Goal: Task Accomplishment & Management: Manage account settings

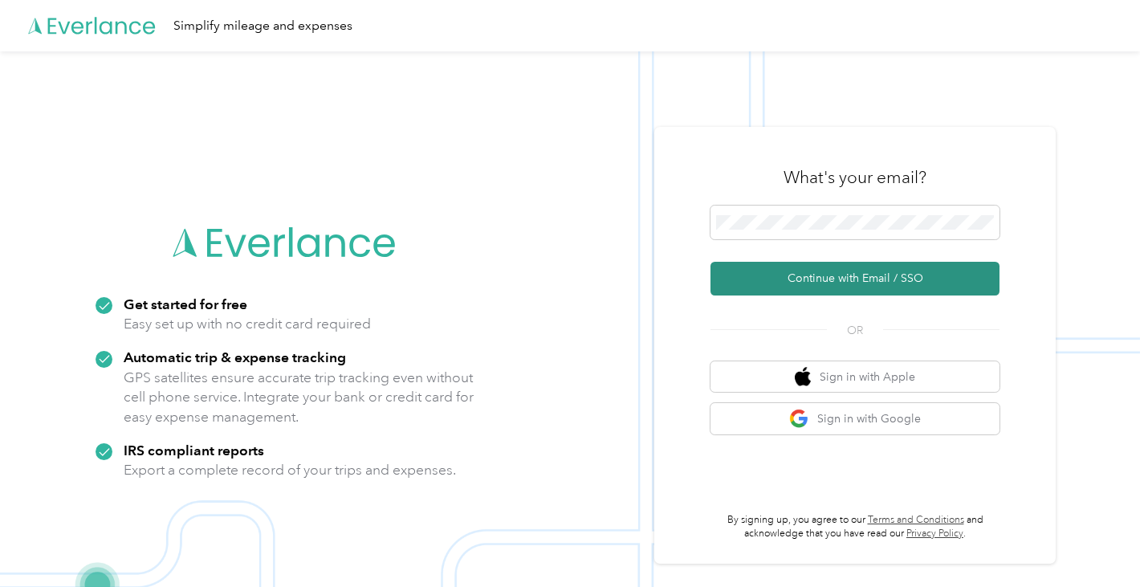
click at [849, 275] on button "Continue with Email / SSO" at bounding box center [854, 279] width 289 height 34
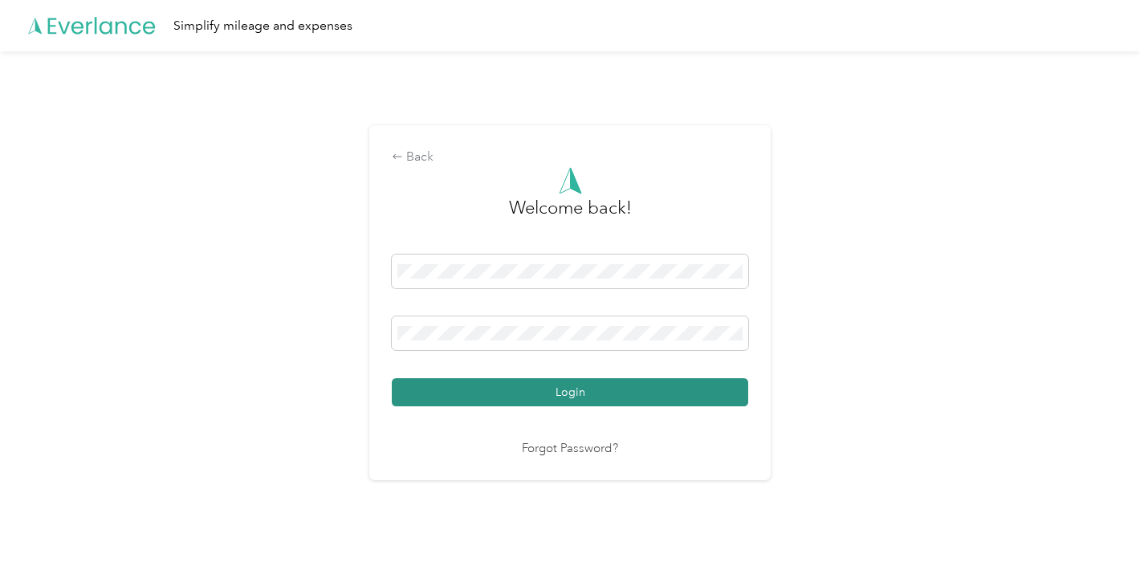
click at [588, 389] on button "Login" at bounding box center [570, 392] width 356 height 28
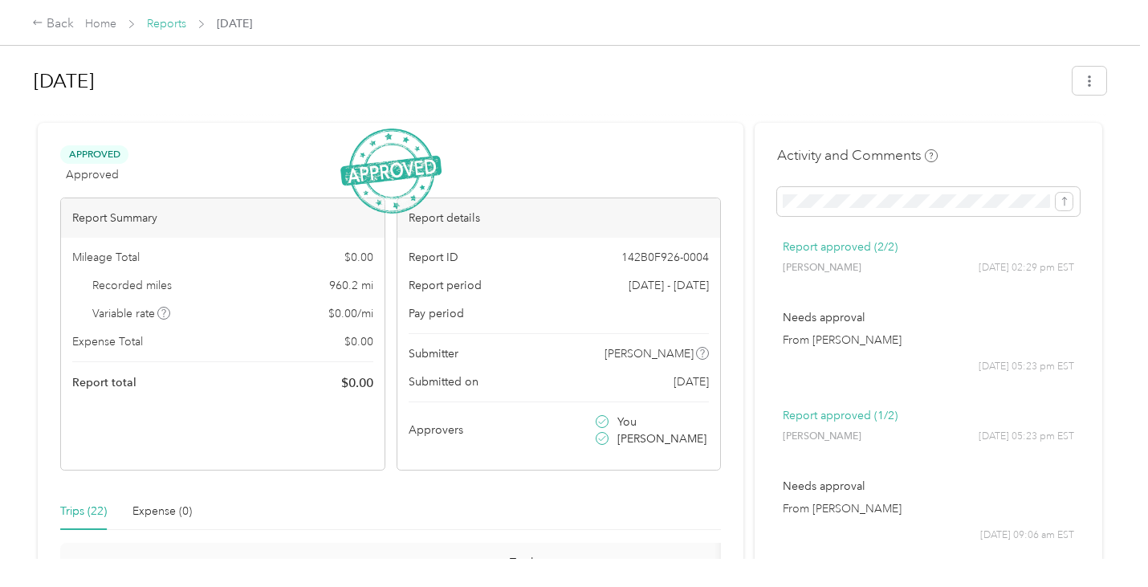
click at [165, 20] on link "Reports" at bounding box center [166, 24] width 39 height 14
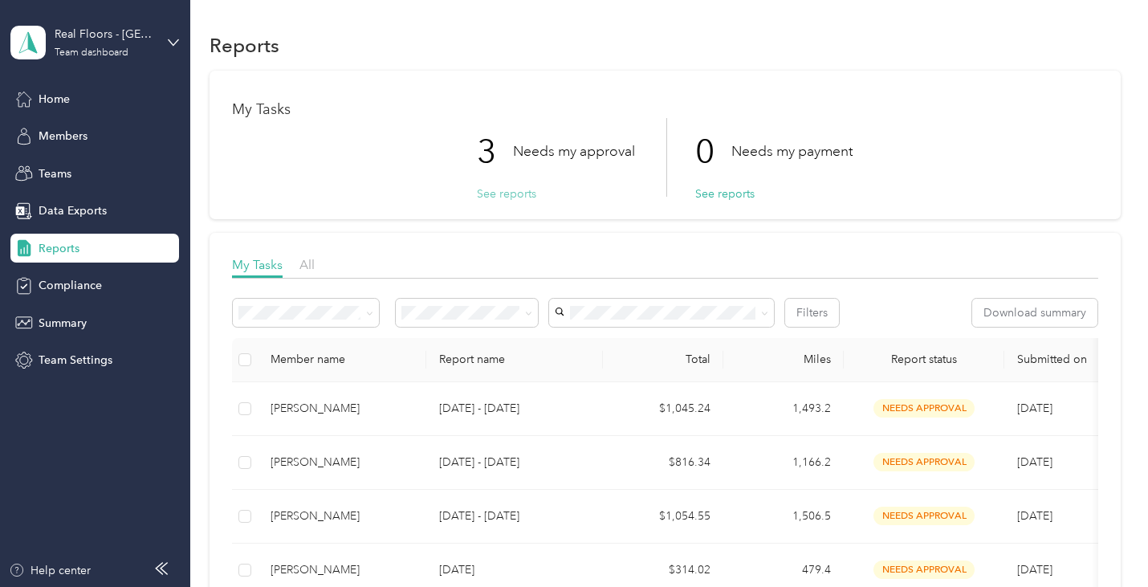
click at [507, 191] on button "See reports" at bounding box center [506, 193] width 59 height 17
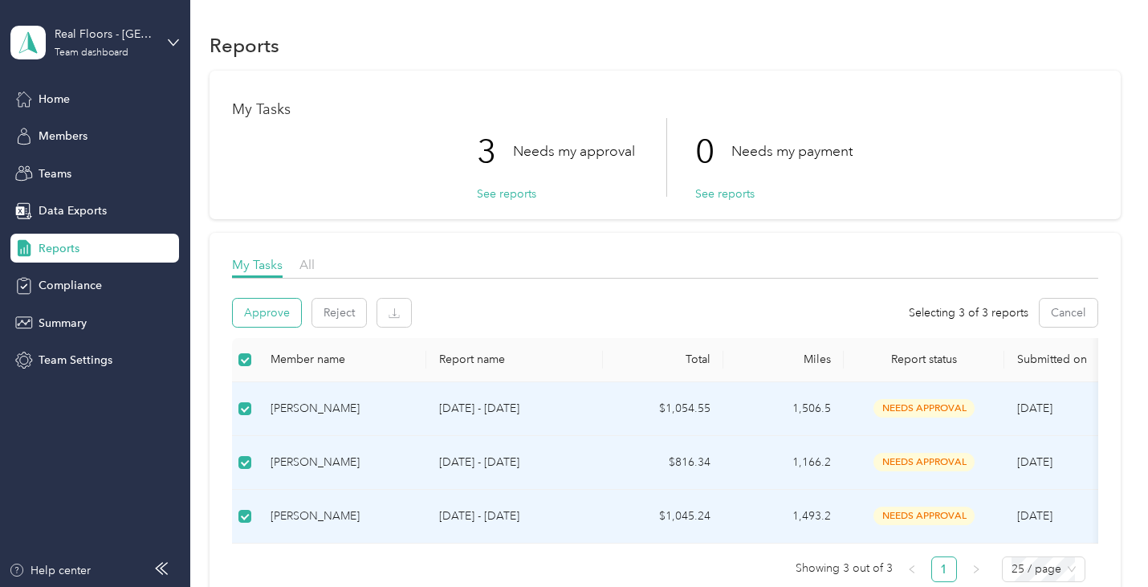
click at [266, 318] on button "Approve" at bounding box center [267, 313] width 68 height 28
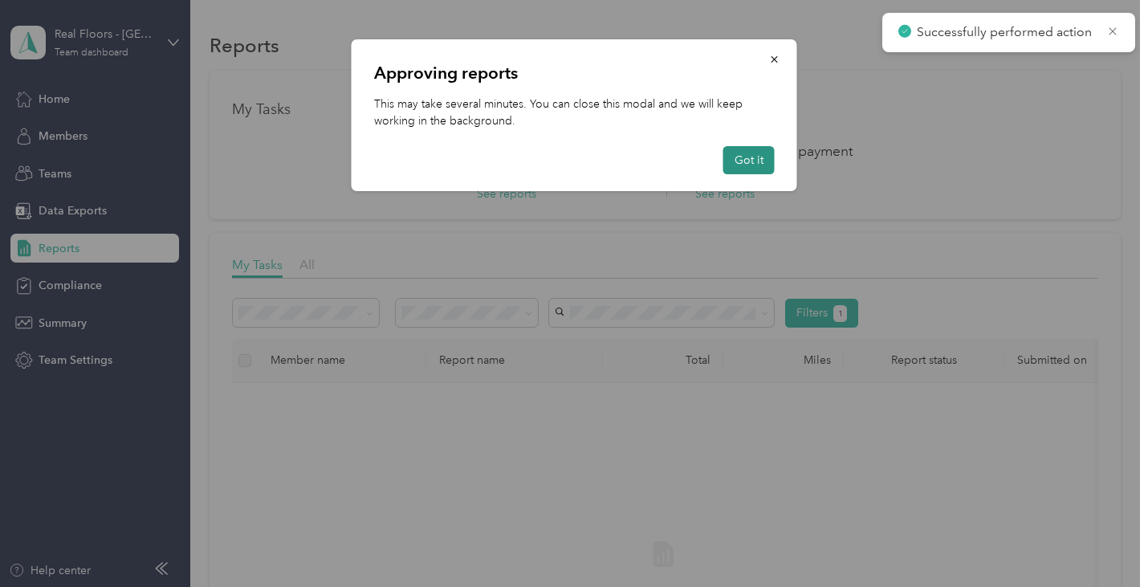
click at [756, 155] on button "Got it" at bounding box center [748, 160] width 51 height 28
